Goal: Information Seeking & Learning: Learn about a topic

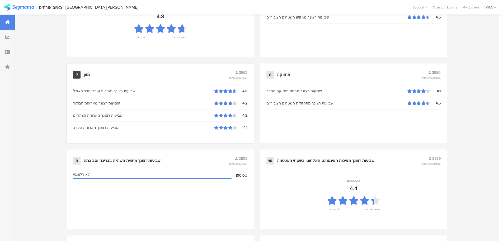
scroll to position [532, 0]
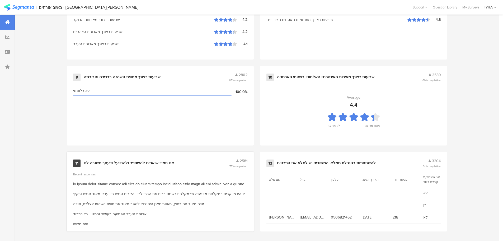
click at [147, 161] on div "אנו תמיד שואפים להשתפר ולהתייעל ודעתך חשובה לנו" at bounding box center [129, 162] width 90 height 5
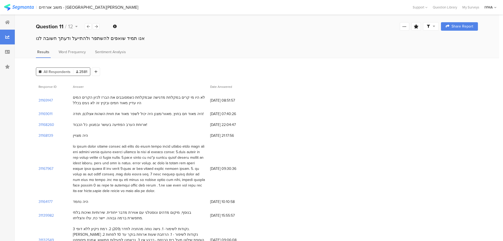
click at [193, 96] on div "לא היו מי קרים במקלחת מדגישה שבמקלחת כשמסובבים את הברז לכיון הקרים המים היו עדי…" at bounding box center [139, 100] width 132 height 11
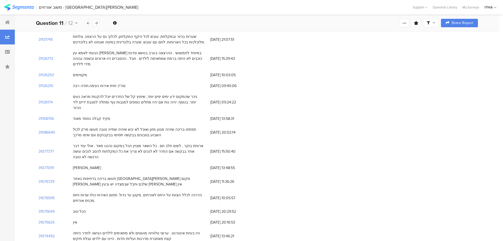
scroll to position [370, 0]
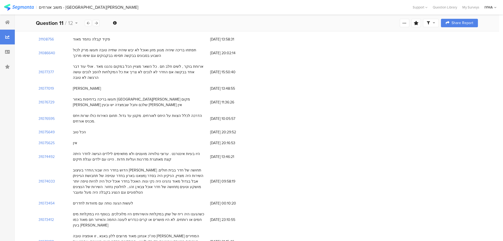
click at [202, 167] on div "הדוש בחדר היה שבור,החדר בעיצוב [PERSON_NAME] תחושה של חדר בבית חולים. השירות הי…" at bounding box center [139, 181] width 132 height 28
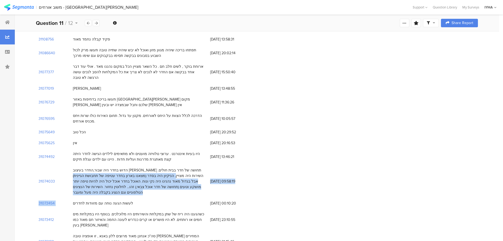
drag, startPoint x: 204, startPoint y: 128, endPoint x: 70, endPoint y: 149, distance: 135.4
click at [204, 167] on div "הדוש בחדר היה שבור,החדר בעיצוב [PERSON_NAME] תחושה של חדר בבית חולים. השירות הי…" at bounding box center [139, 181] width 132 height 28
drag, startPoint x: 204, startPoint y: 128, endPoint x: 109, endPoint y: 144, distance: 96.4
click at [109, 167] on div "הדוש בחדר היה שבור,החדר בעיצוב [PERSON_NAME] תחושה של חדר בבית חולים. השירות הי…" at bounding box center [139, 181] width 132 height 28
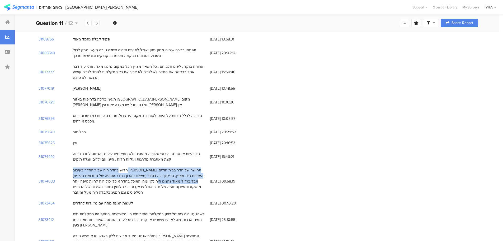
drag, startPoint x: 73, startPoint y: 128, endPoint x: 206, endPoint y: 135, distance: 133.5
click at [206, 164] on div "הדוש בחדר היה שבור,החדר בעיצוב [PERSON_NAME] תחושה של חדר בבית חולים. השירות הי…" at bounding box center [138, 180] width 137 height 33
